Goal: Entertainment & Leisure: Consume media (video, audio)

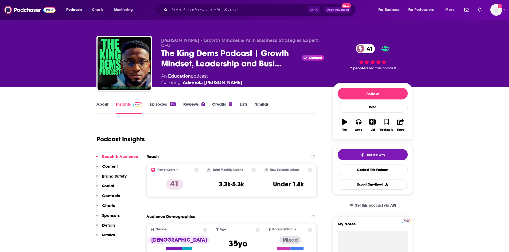
click at [192, 103] on link "Reviews 2" at bounding box center [193, 108] width 21 height 12
click at [155, 103] on link "Episodes 136" at bounding box center [162, 108] width 26 height 12
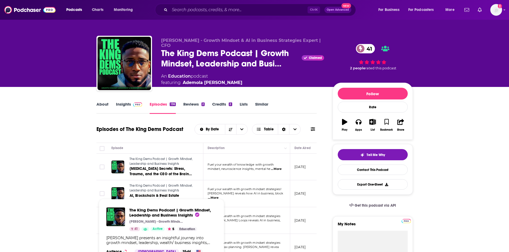
scroll to position [27, 0]
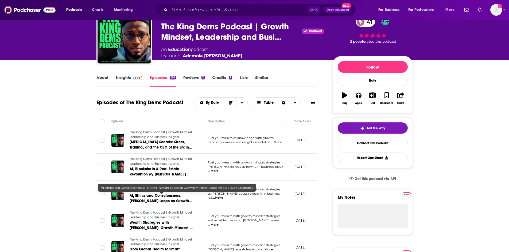
click at [147, 199] on link "AI, Ethics and Consciousness: [PERSON_NAME] Loops on Growth Mindset, Leadership…" at bounding box center [161, 198] width 64 height 11
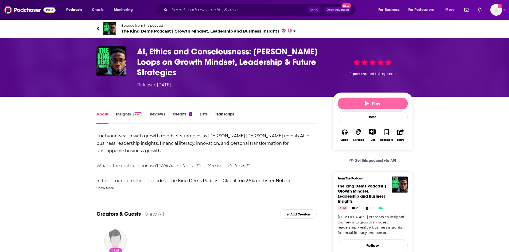
click at [361, 98] on button "Play" at bounding box center [372, 104] width 70 height 12
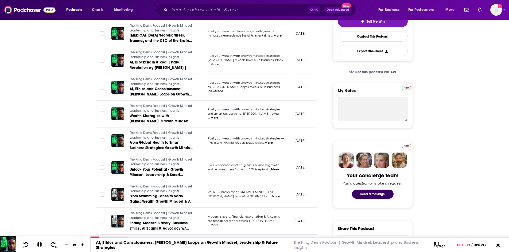
scroll to position [80, 0]
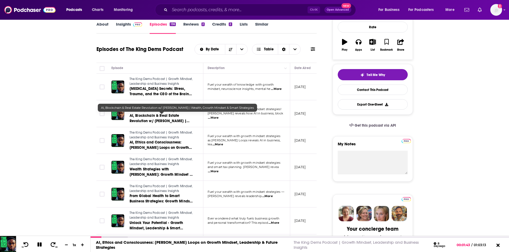
click at [161, 115] on span "AI, Blockchain & Real Estate Revolution w/ [PERSON_NAME] | Wealth, Growth Minds…" at bounding box center [159, 123] width 60 height 21
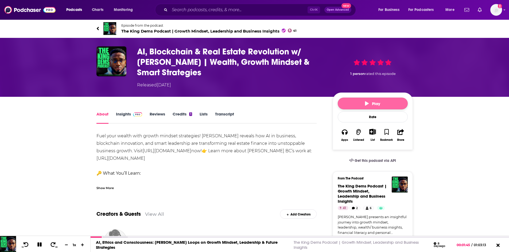
click at [352, 99] on button "Play" at bounding box center [372, 104] width 70 height 12
drag, startPoint x: 497, startPoint y: 245, endPoint x: 24, endPoint y: 18, distance: 524.1
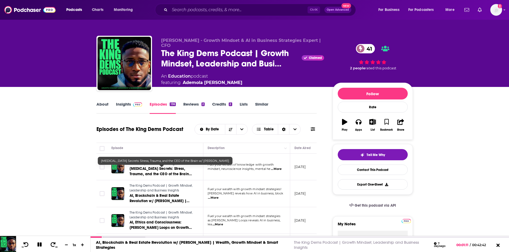
click at [140, 168] on span "[MEDICAL_DATA] Secrets: Stress, Trauma, and the CEO of the Brain w/ [PERSON_NAM…" at bounding box center [160, 174] width 62 height 15
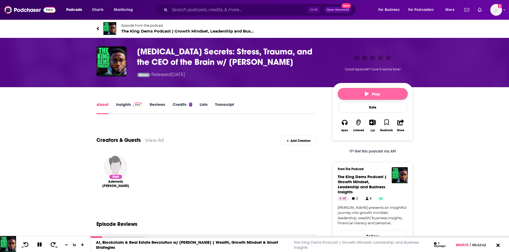
click at [370, 95] on span "Play" at bounding box center [372, 94] width 15 height 5
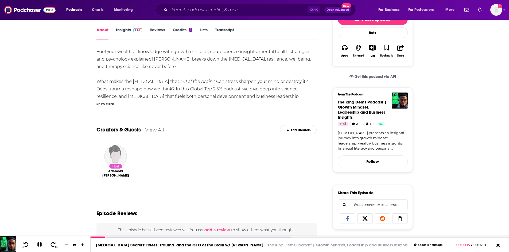
scroll to position [80, 0]
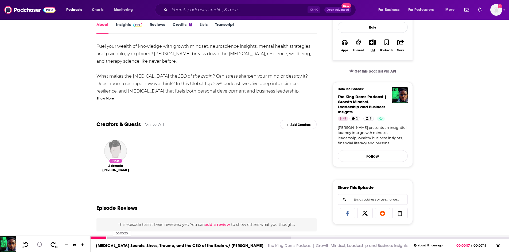
click at [110, 238] on div at bounding box center [190, 238] width 200 height 2
click at [113, 238] on div at bounding box center [190, 238] width 200 height 2
click at [117, 238] on div at bounding box center [190, 238] width 200 height 2
click at [124, 238] on div at bounding box center [190, 238] width 200 height 2
click at [132, 237] on div at bounding box center [190, 238] width 200 height 2
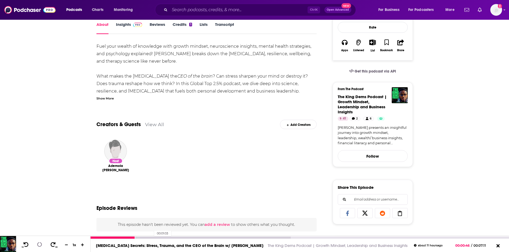
click at [151, 238] on div at bounding box center [190, 238] width 200 height 2
click at [177, 237] on div at bounding box center [190, 238] width 200 height 2
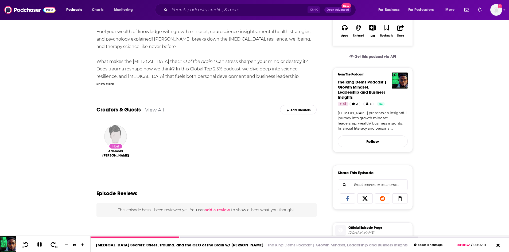
scroll to position [0, 0]
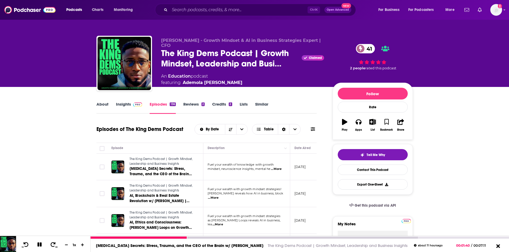
click at [497, 246] on icon at bounding box center [497, 245] width 7 height 5
